Goal: Use online tool/utility: Use online tool/utility

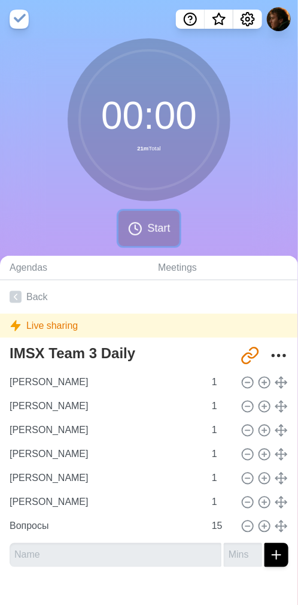
click at [158, 231] on span "Start" at bounding box center [158, 229] width 23 height 16
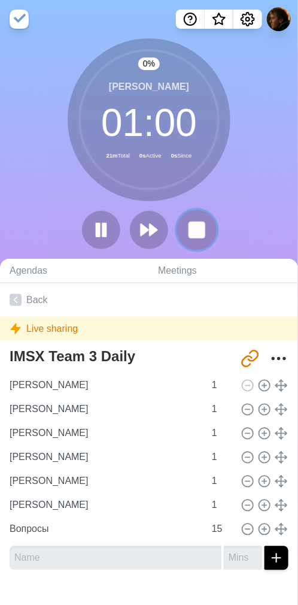
click at [203, 225] on rect at bounding box center [196, 229] width 15 height 15
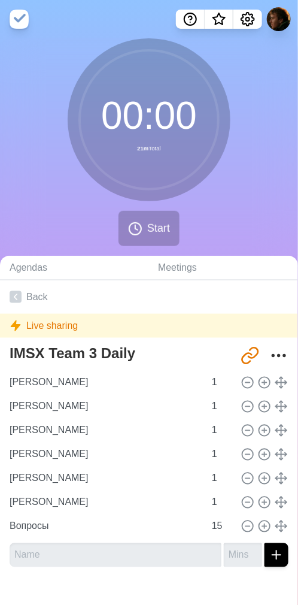
click at [234, 199] on div "00 : 00 21m Total Start" at bounding box center [149, 147] width 298 height 218
click at [165, 231] on span "Start" at bounding box center [158, 229] width 23 height 16
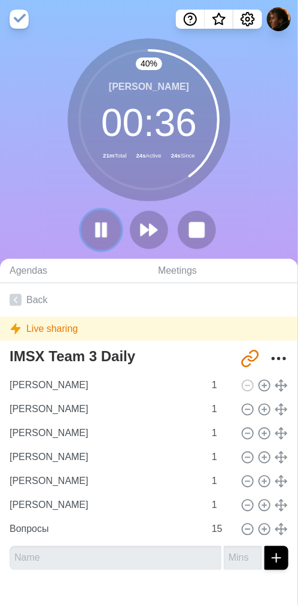
click at [105, 225] on rect at bounding box center [105, 229] width 4 height 13
click at [153, 225] on icon at bounding box center [149, 230] width 20 height 20
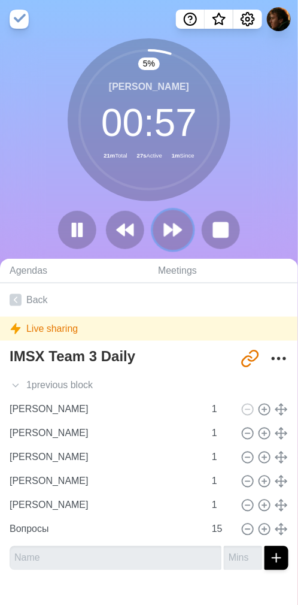
click at [173, 226] on icon at bounding box center [173, 230] width 20 height 20
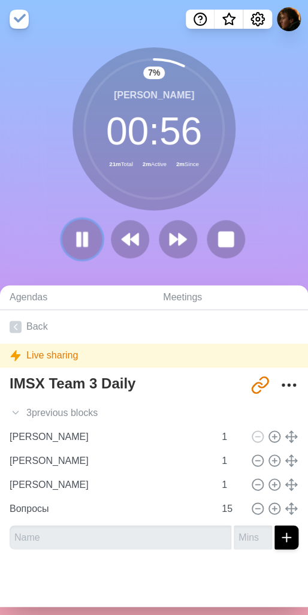
click at [63, 234] on button at bounding box center [82, 239] width 40 height 40
click at [79, 234] on icon at bounding box center [82, 239] width 20 height 20
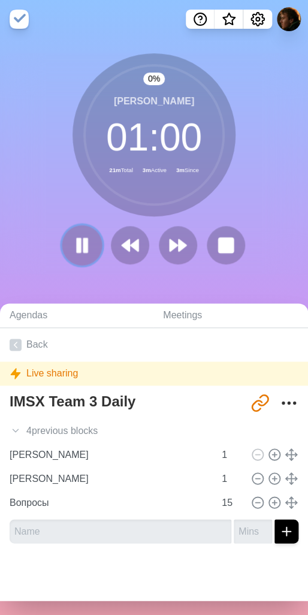
click at [77, 246] on rect at bounding box center [79, 244] width 4 height 13
drag, startPoint x: 230, startPoint y: 209, endPoint x: 307, endPoint y: 222, distance: 77.8
click at [230, 209] on div "[PERSON_NAME] 01 : 00 21m Total 3m Active 4m Since" at bounding box center [154, 134] width 163 height 163
click at [76, 246] on polygon at bounding box center [82, 244] width 12 height 15
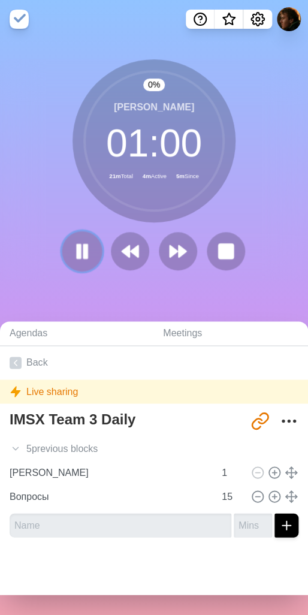
click at [72, 245] on icon at bounding box center [82, 251] width 20 height 20
click at [91, 286] on div "2 % [PERSON_NAME] 00 : 59 21m Total 4m Active 7m Since" at bounding box center [154, 169] width 308 height 262
click at [77, 246] on polygon at bounding box center [82, 250] width 12 height 15
